Goal: Find specific page/section: Find specific page/section

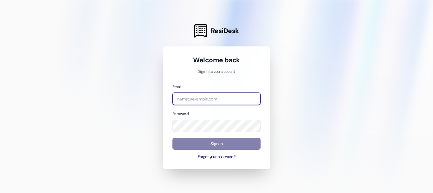
click at [217, 99] on input "email" at bounding box center [217, 98] width 88 height 12
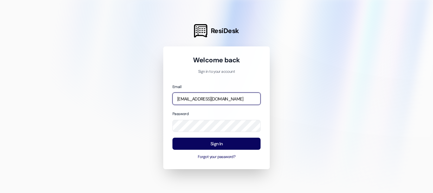
drag, startPoint x: 241, startPoint y: 103, endPoint x: 149, endPoint y: 117, distance: 92.8
click at [149, 117] on div "ResiDesk Welcome back Sign in to your account Email [EMAIL_ADDRESS][DOMAIN_NAME…" at bounding box center [216, 96] width 433 height 193
type input "[EMAIL_ADDRESS][DOMAIN_NAME]"
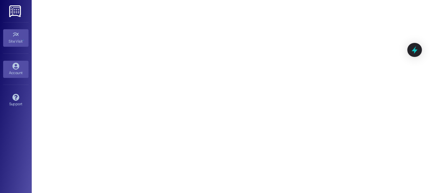
click at [10, 65] on link "Account" at bounding box center [15, 69] width 25 height 17
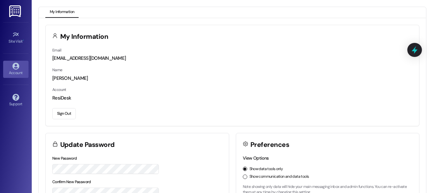
drag, startPoint x: 90, startPoint y: 75, endPoint x: 235, endPoint y: 77, distance: 145.0
click at [235, 77] on div "Name [PERSON_NAME]" at bounding box center [232, 73] width 360 height 15
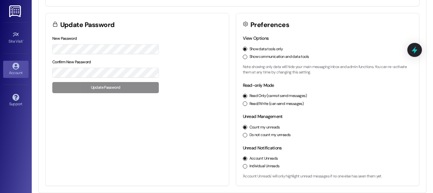
scroll to position [24, 0]
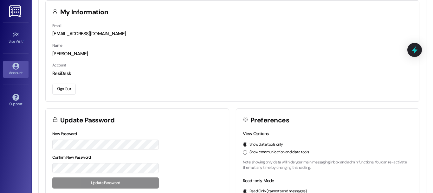
click at [59, 73] on div "ResiDesk" at bounding box center [232, 73] width 360 height 7
click at [62, 52] on div "[PERSON_NAME]" at bounding box center [232, 53] width 360 height 7
click at [19, 36] on link "Site Visit •" at bounding box center [15, 37] width 25 height 17
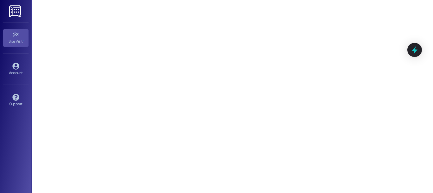
click at [23, 79] on div "Account Go to Account" at bounding box center [15, 68] width 25 height 31
click at [18, 70] on div "Account" at bounding box center [16, 72] width 32 height 6
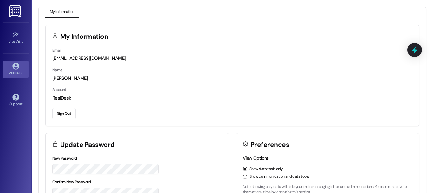
drag, startPoint x: 69, startPoint y: 80, endPoint x: 263, endPoint y: 26, distance: 200.7
click at [70, 80] on div "[PERSON_NAME]" at bounding box center [232, 78] width 360 height 7
click at [416, 47] on icon at bounding box center [415, 50] width 8 height 10
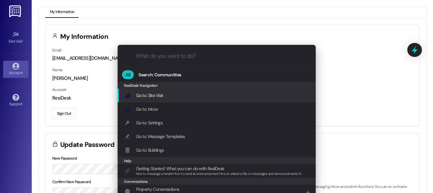
click at [377, 50] on div ".cls-1{fill:#0a055f;}.cls-2{fill:#0cc4c4;} resideskLogoBlueOrange All Search: C…" at bounding box center [216, 96] width 433 height 193
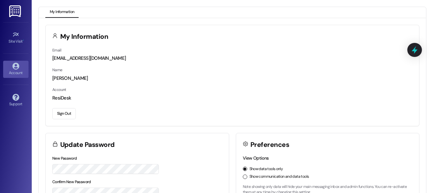
drag, startPoint x: 65, startPoint y: 55, endPoint x: 63, endPoint y: 58, distance: 3.6
click at [65, 55] on div "[EMAIL_ADDRESS][DOMAIN_NAME]" at bounding box center [232, 58] width 360 height 7
click at [63, 58] on div "[EMAIL_ADDRESS][DOMAIN_NAME]" at bounding box center [232, 58] width 360 height 7
drag, startPoint x: 64, startPoint y: 87, endPoint x: 71, endPoint y: 78, distance: 11.5
click at [64, 87] on label "Account" at bounding box center [59, 89] width 14 height 5
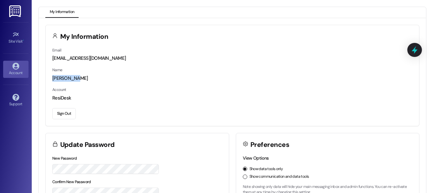
drag, startPoint x: 74, startPoint y: 78, endPoint x: 43, endPoint y: 78, distance: 31.7
click at [43, 78] on div "My Information Email [EMAIL_ADDRESS][DOMAIN_NAME] Name [PERSON_NAME] Account Re…" at bounding box center [233, 165] width 388 height 294
click at [12, 41] on div "Site Visit •" at bounding box center [16, 41] width 32 height 6
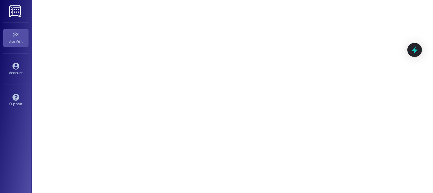
click at [18, 8] on img at bounding box center [15, 11] width 13 height 12
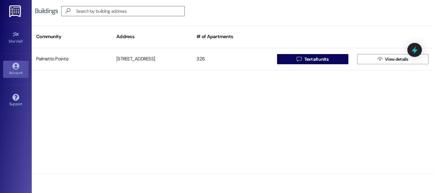
click at [24, 69] on div "Account" at bounding box center [16, 72] width 32 height 6
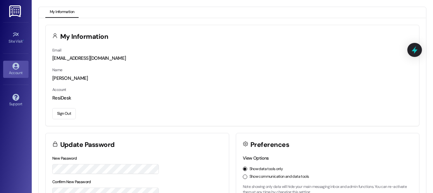
click at [57, 112] on button "Sign Out" at bounding box center [63, 113] width 23 height 11
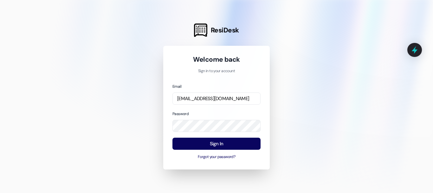
click at [216, 151] on div "Sign In Forgot your password?" at bounding box center [217, 148] width 88 height 23
drag, startPoint x: 228, startPoint y: 83, endPoint x: 169, endPoint y: 87, distance: 58.8
click at [182, 87] on div "Email [EMAIL_ADDRESS][DOMAIN_NAME]" at bounding box center [217, 94] width 88 height 22
drag, startPoint x: 232, startPoint y: 105, endPoint x: 132, endPoint y: 111, distance: 99.8
click at [103, 109] on div "ResiDesk Welcome back Sign in to your account Email [EMAIL_ADDRESS][DOMAIN_NAME…" at bounding box center [216, 96] width 433 height 193
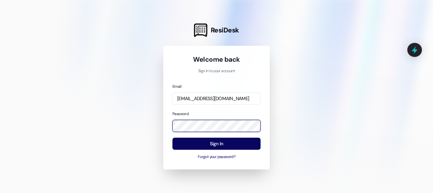
click at [141, 135] on div "ResiDesk Welcome back Sign in to your account Email [EMAIL_ADDRESS][DOMAIN_NAME…" at bounding box center [216, 96] width 433 height 193
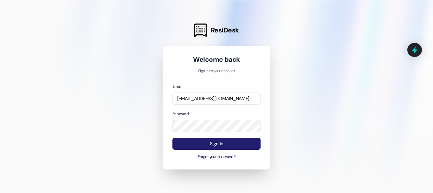
click at [187, 149] on div "Sign In Forgot your password?" at bounding box center [217, 148] width 88 height 23
click at [188, 147] on button "Sign In" at bounding box center [217, 143] width 88 height 12
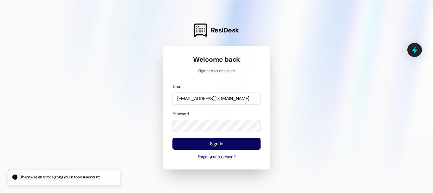
drag, startPoint x: 227, startPoint y: 91, endPoint x: 221, endPoint y: 94, distance: 6.3
click at [222, 94] on div "Email [EMAIL_ADDRESS][DOMAIN_NAME]" at bounding box center [217, 94] width 88 height 22
drag, startPoint x: 221, startPoint y: 97, endPoint x: 117, endPoint y: 101, distance: 104.2
click at [117, 101] on div "ResiDesk Welcome back Sign in to your account Email [EMAIL_ADDRESS][DOMAIN_NAME…" at bounding box center [216, 96] width 433 height 193
type input "[EMAIL_ADDRESS][DOMAIN_NAME]"
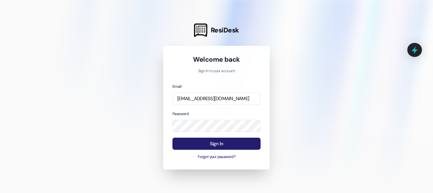
click at [225, 141] on button "Sign In" at bounding box center [217, 143] width 88 height 12
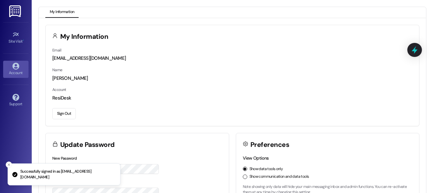
click at [90, 66] on div "Email [EMAIL_ADDRESS][DOMAIN_NAME] Name [PERSON_NAME] Account ResiDesk Sign Out" at bounding box center [233, 86] width 374 height 79
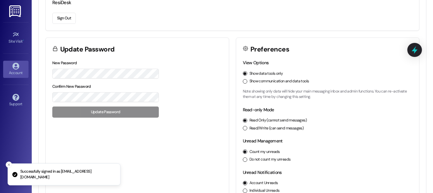
drag, startPoint x: 80, startPoint y: 169, endPoint x: 78, endPoint y: 174, distance: 5.3
click at [78, 174] on li "Successfully signed in as [EMAIL_ADDRESS][DOMAIN_NAME]" at bounding box center [64, 174] width 113 height 22
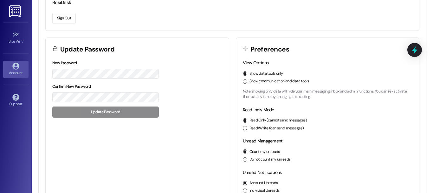
scroll to position [120, 0]
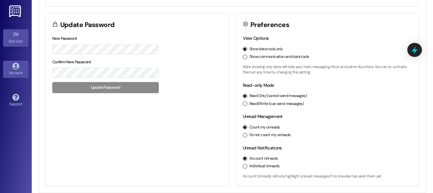
click at [15, 40] on div "Site Visit •" at bounding box center [16, 41] width 32 height 6
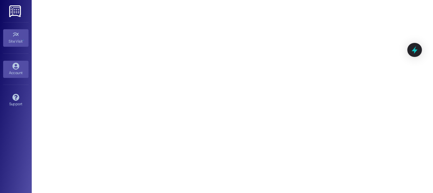
click at [3, 63] on link "Account" at bounding box center [15, 69] width 25 height 17
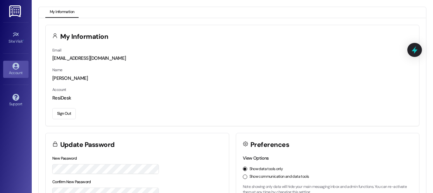
drag, startPoint x: 55, startPoint y: 73, endPoint x: 0, endPoint y: 77, distance: 55.1
drag, startPoint x: 0, startPoint y: 77, endPoint x: 13, endPoint y: 14, distance: 64.2
click at [13, 14] on img at bounding box center [15, 11] width 13 height 12
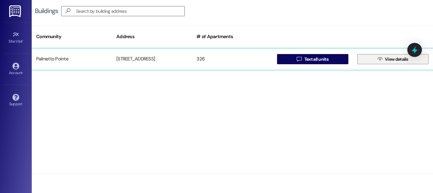
click at [384, 58] on span "View details" at bounding box center [397, 59] width 26 height 7
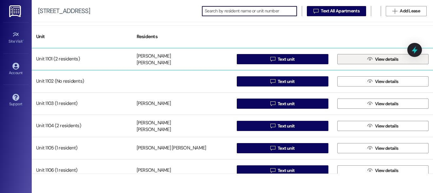
click at [369, 60] on icon "" at bounding box center [370, 58] width 5 height 5
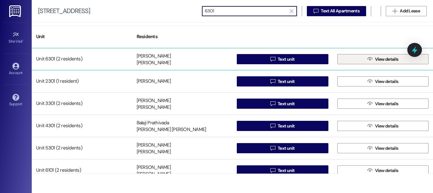
type input "6301"
click at [370, 61] on icon "" at bounding box center [370, 58] width 5 height 5
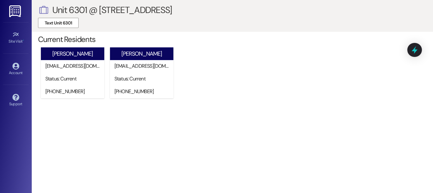
drag, startPoint x: 244, startPoint y: 76, endPoint x: 234, endPoint y: 76, distance: 10.8
click at [234, 76] on div "[PERSON_NAME] [EMAIL_ADDRESS][DOMAIN_NAME] Status: Current [PHONE_NUMBER] Need …" at bounding box center [235, 75] width 395 height 58
click at [157, 80] on div "Status: Current" at bounding box center [143, 78] width 57 height 7
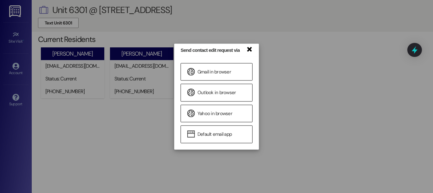
click at [249, 52] on link "×" at bounding box center [249, 48] width 6 height 7
